Goal: Information Seeking & Learning: Learn about a topic

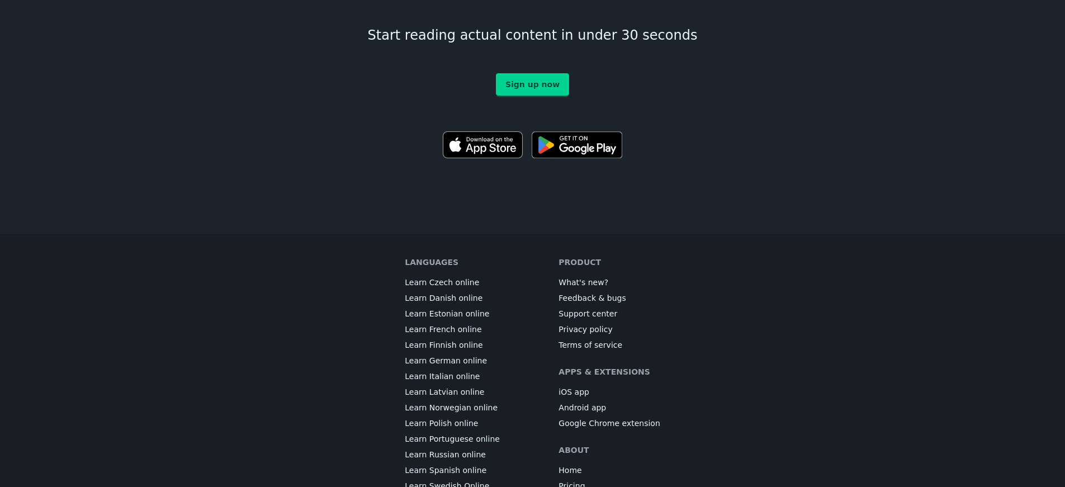
scroll to position [6251, 0]
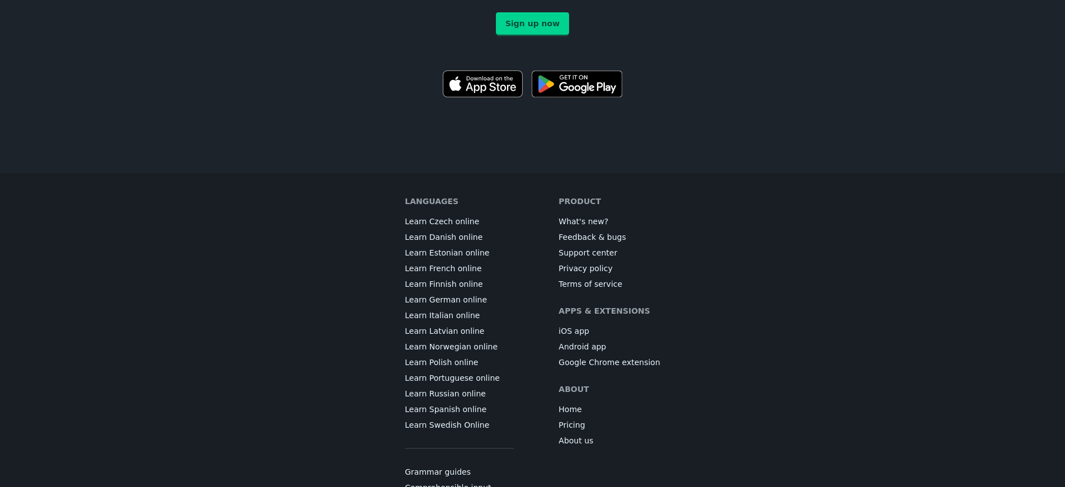
click at [463, 466] on link "Grammar guides" at bounding box center [438, 471] width 66 height 11
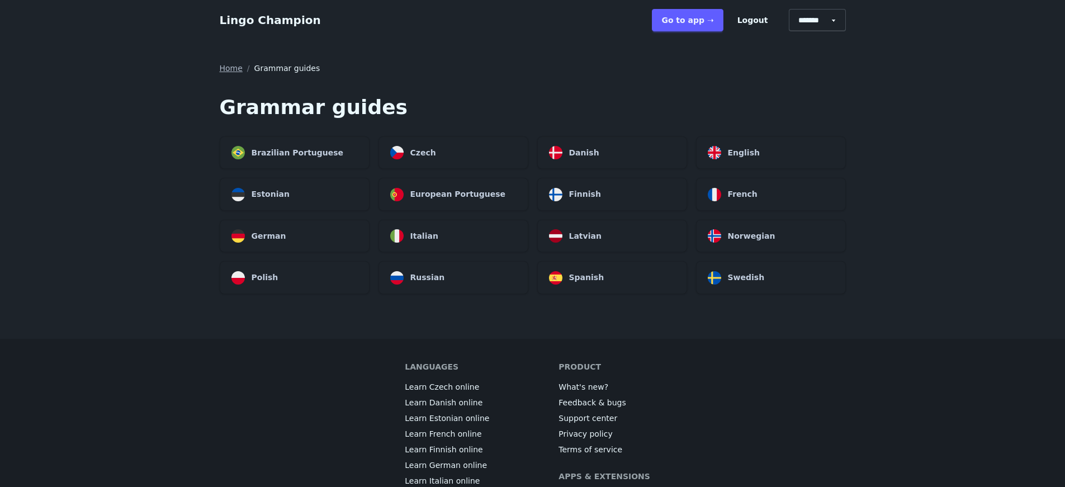
click at [521, 85] on div "Home / Grammar guides Grammar guides Brazilian Portuguese Czech Danish English …" at bounding box center [533, 178] width 626 height 231
click at [646, 273] on div "Spanish" at bounding box center [612, 278] width 149 height 32
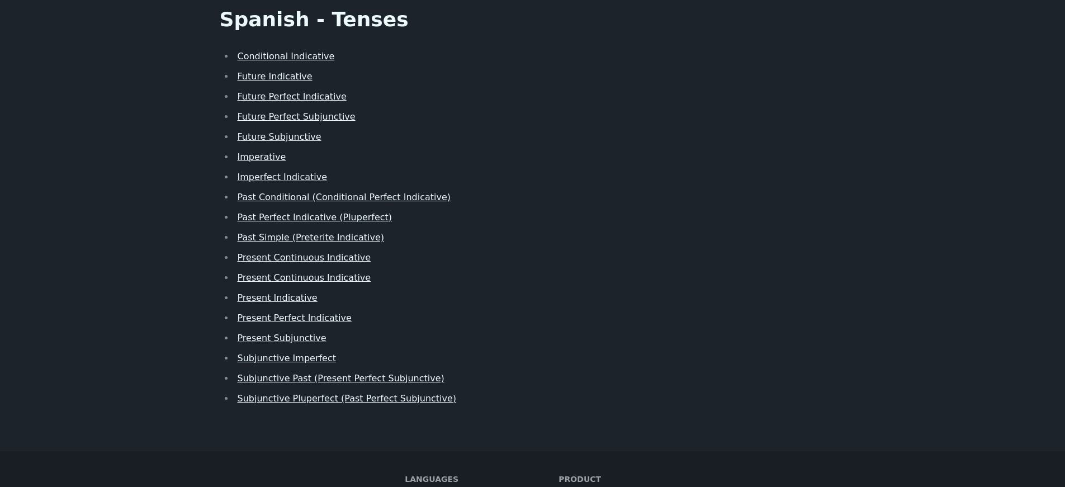
scroll to position [82, 0]
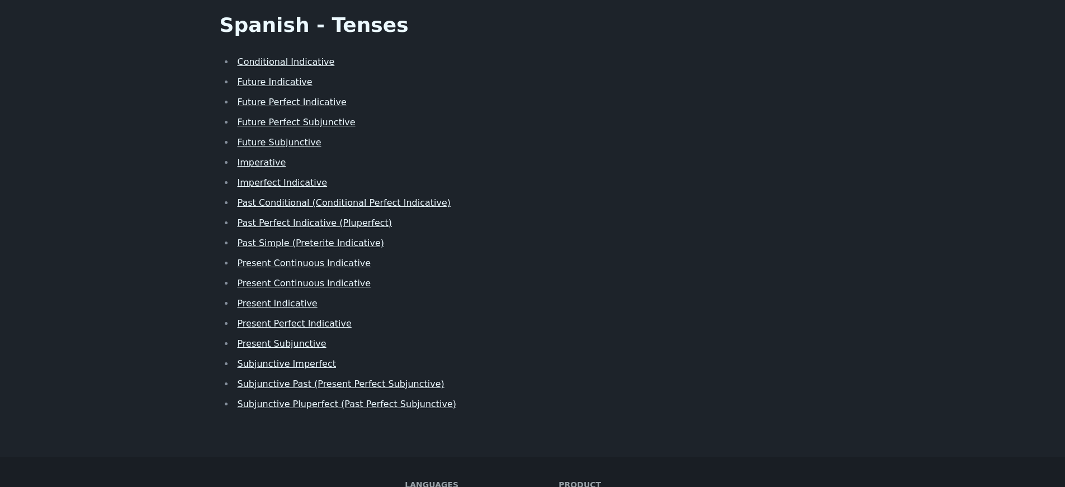
click at [309, 60] on link "Conditional Indicative" at bounding box center [286, 61] width 97 height 11
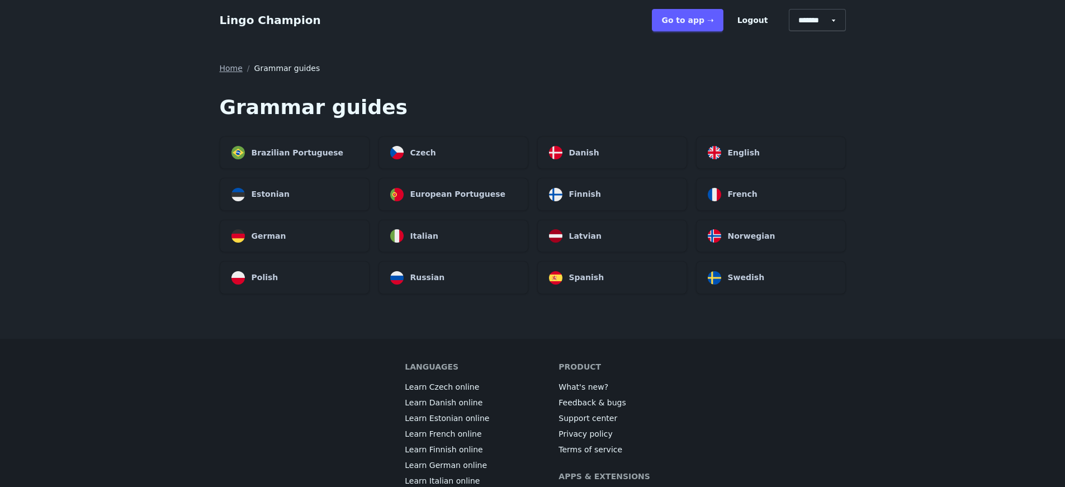
click at [419, 91] on div "Home / Grammar guides Grammar guides Brazilian Portuguese Czech Danish English …" at bounding box center [533, 178] width 626 height 231
